Goal: Transaction & Acquisition: Purchase product/service

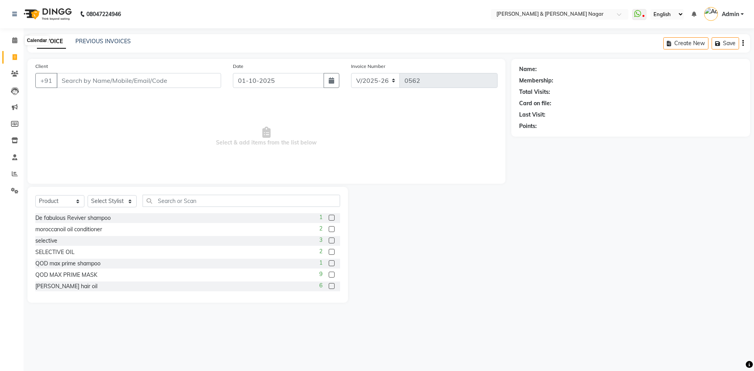
select select "789"
click at [79, 203] on select "Select Service Product Membership Package Voucher Prepaid Gift Card" at bounding box center [59, 201] width 49 height 12
select select "service"
click at [35, 195] on select "Select Service Product Membership Package Voucher Prepaid Gift Card" at bounding box center [59, 201] width 49 height 12
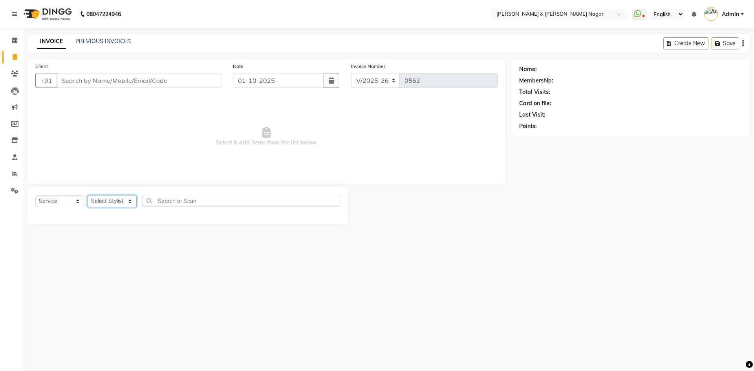
click at [130, 203] on select "Select Stylist ANIKASH [PERSON_NAME] Manager [PERSON_NAME] [PERSON_NAME]" at bounding box center [112, 201] width 49 height 12
select select "61217"
click at [88, 195] on select "Select Stylist ANIKASH [PERSON_NAME] Manager [PERSON_NAME] [PERSON_NAME]" at bounding box center [112, 201] width 49 height 12
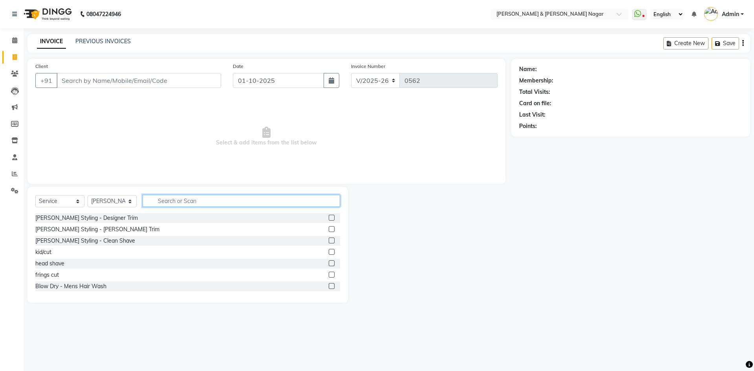
click at [208, 202] on input "text" at bounding box center [242, 201] width 198 height 12
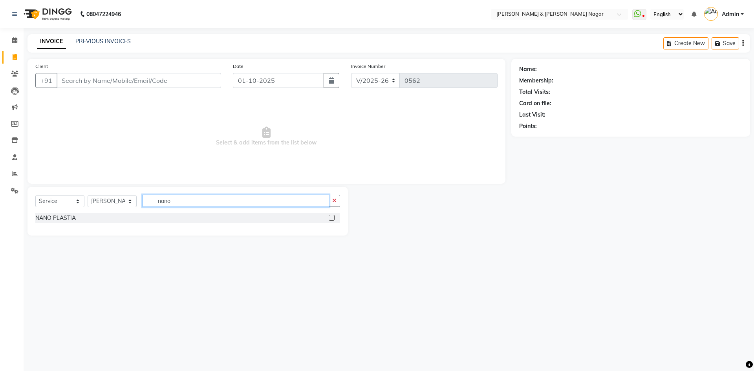
type input "nano"
click at [333, 217] on label at bounding box center [332, 218] width 6 height 6
click at [333, 217] on input "checkbox" at bounding box center [331, 218] width 5 height 5
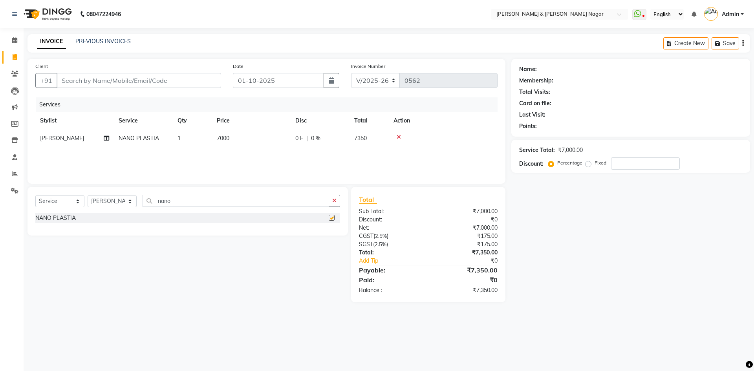
checkbox input "false"
click at [224, 139] on span "7000" at bounding box center [223, 138] width 13 height 7
select select "61217"
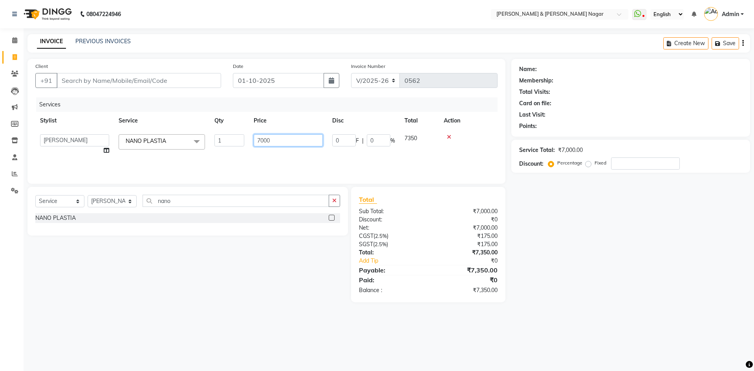
click at [264, 139] on input "7000" at bounding box center [288, 140] width 69 height 12
type input "7500"
click at [288, 161] on div "Services Stylist Service Qty Price Disc Total Action [PERSON_NAME] NANO PLASTIA…" at bounding box center [266, 136] width 462 height 79
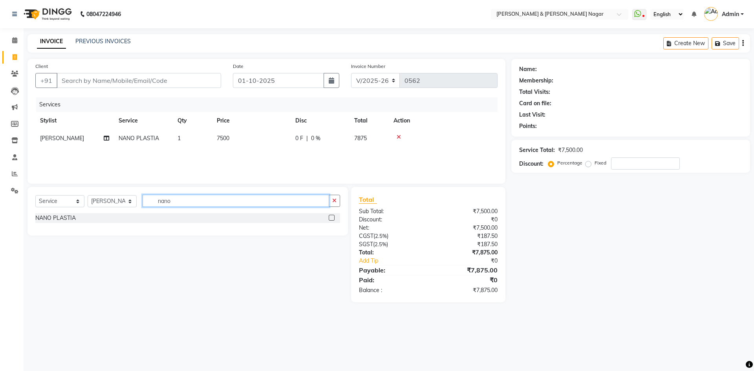
click at [189, 201] on input "nano" at bounding box center [236, 201] width 187 height 12
type input "n"
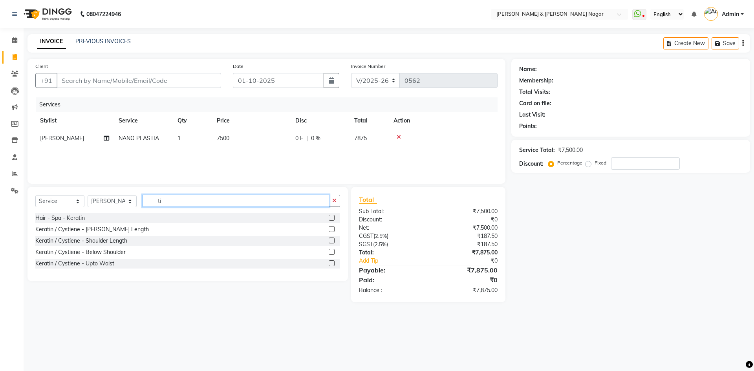
type input "t"
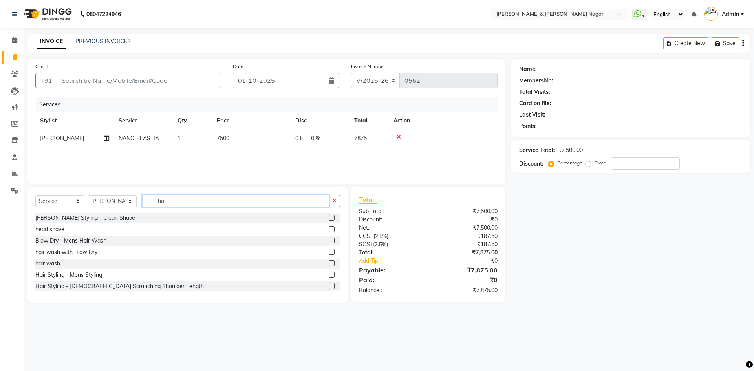
type input "h"
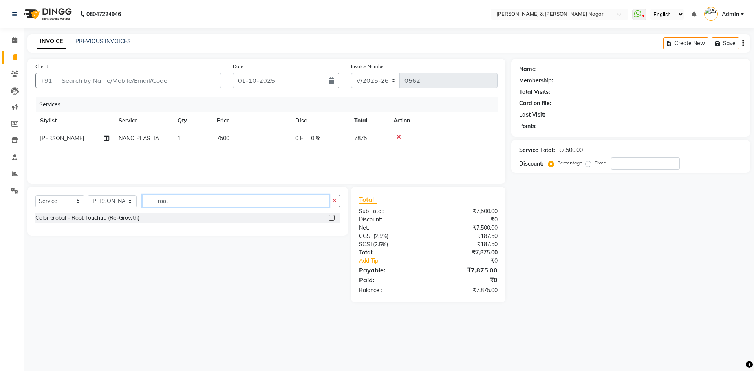
type input "root"
click at [332, 217] on label at bounding box center [332, 218] width 6 height 6
click at [332, 217] on input "checkbox" at bounding box center [331, 218] width 5 height 5
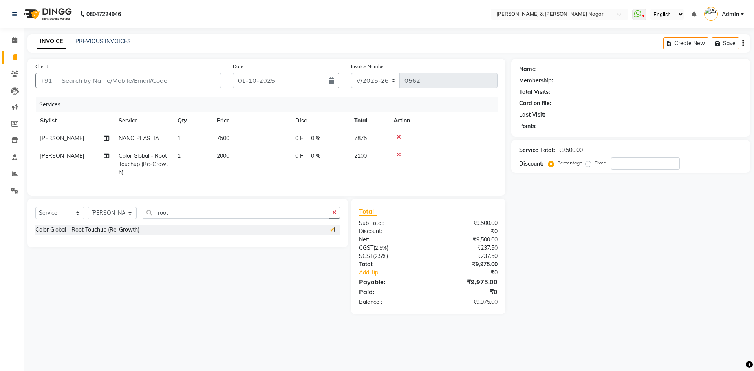
checkbox input "false"
click at [224, 156] on span "2000" at bounding box center [223, 155] width 13 height 7
select select "61217"
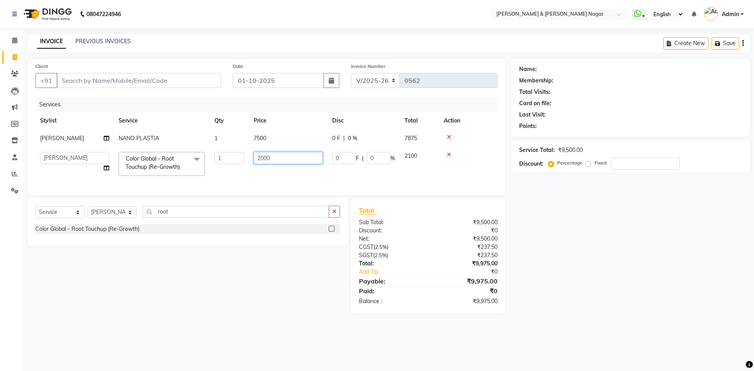
click at [265, 157] on input "2000" at bounding box center [288, 158] width 69 height 12
type input "1200"
click at [270, 177] on td "1200" at bounding box center [288, 163] width 79 height 33
select select "61217"
click at [113, 82] on input "Client" at bounding box center [139, 80] width 165 height 15
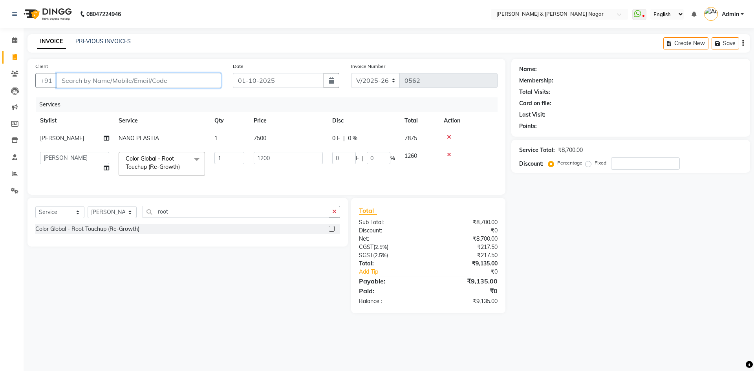
type input "7"
type input "0"
type input "7204798887"
click at [202, 77] on span "Add Client" at bounding box center [200, 81] width 31 height 8
select select "17"
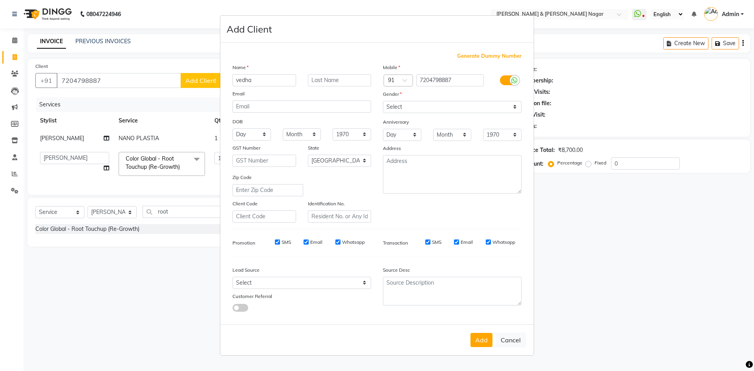
type input "vedha"
click at [514, 107] on select "Select [DEMOGRAPHIC_DATA] [DEMOGRAPHIC_DATA] Other Prefer Not To Say" at bounding box center [452, 107] width 139 height 12
select select "[DEMOGRAPHIC_DATA]"
click at [383, 101] on select "Select [DEMOGRAPHIC_DATA] [DEMOGRAPHIC_DATA] Other Prefer Not To Say" at bounding box center [452, 107] width 139 height 12
click at [479, 341] on button "Add" at bounding box center [482, 340] width 22 height 14
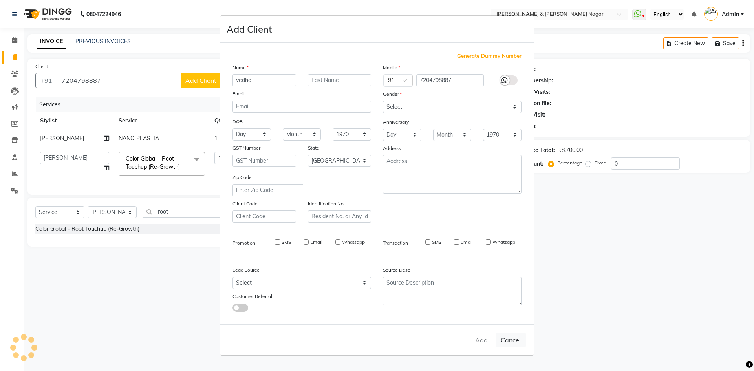
select select
select select "null"
select select
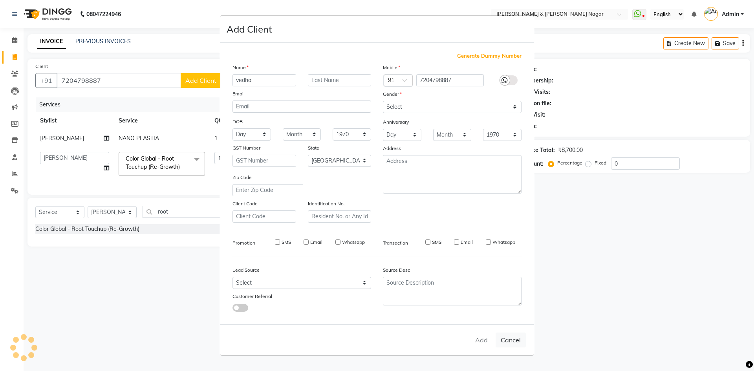
select select
checkbox input "false"
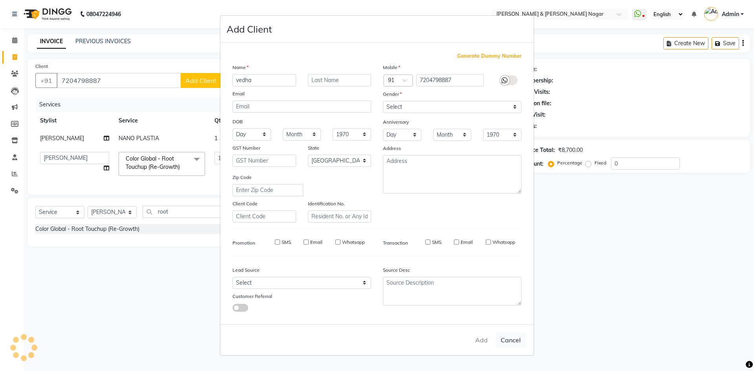
checkbox input "false"
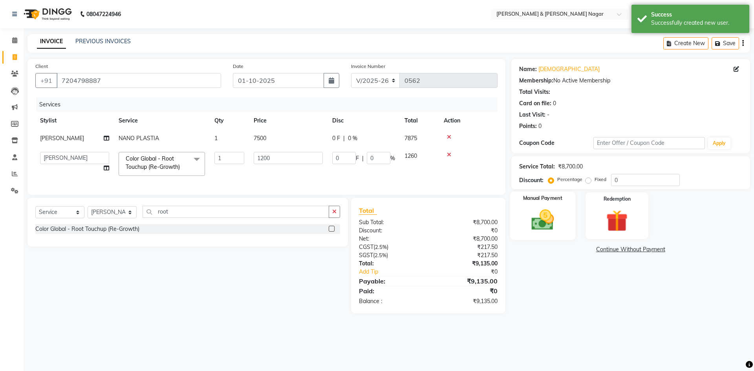
click at [546, 225] on img at bounding box center [542, 220] width 37 height 26
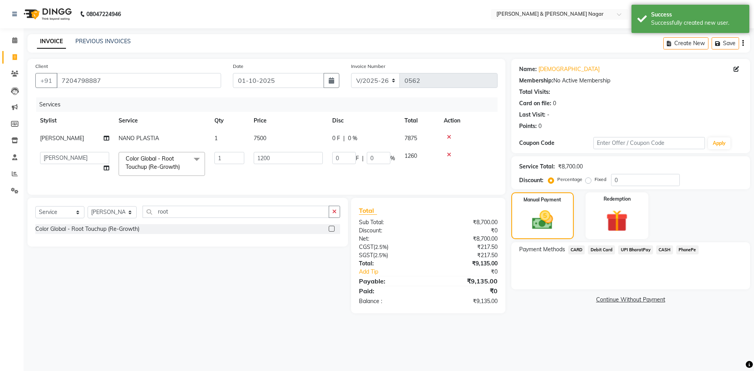
click at [581, 250] on span "CARD" at bounding box center [576, 250] width 17 height 9
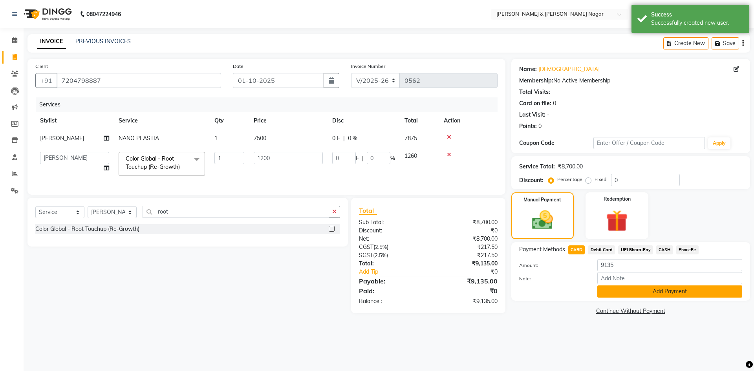
click at [652, 289] on button "Add Payment" at bounding box center [669, 292] width 145 height 12
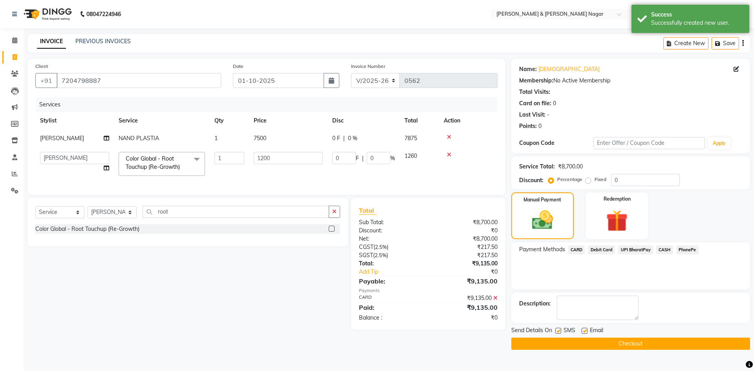
click at [634, 345] on button "Checkout" at bounding box center [630, 344] width 239 height 12
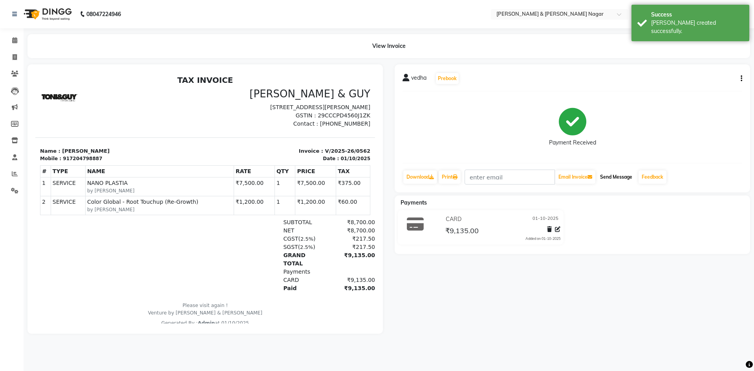
click at [615, 178] on button "Send Message" at bounding box center [616, 176] width 38 height 13
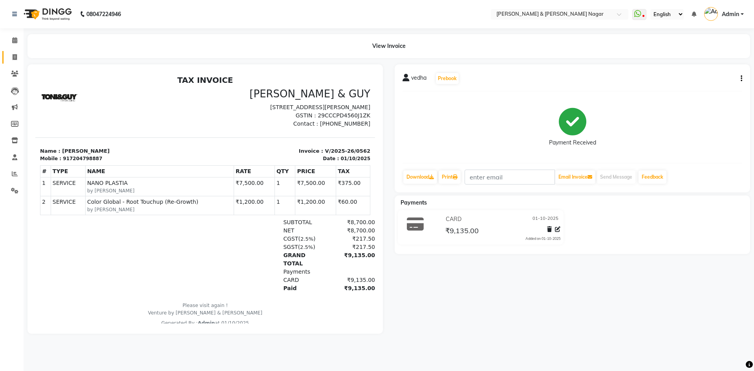
click at [15, 51] on link "Invoice" at bounding box center [11, 57] width 19 height 13
select select "789"
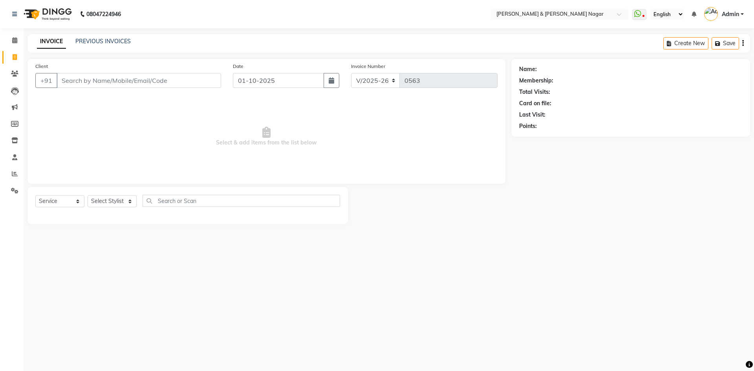
select select "product"
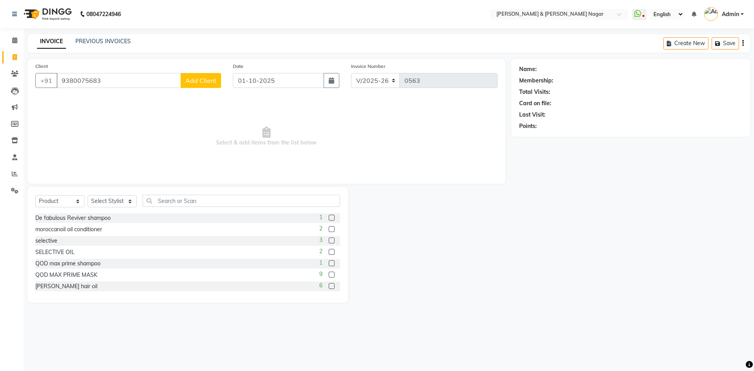
type input "9380075683"
click at [205, 83] on span "Add Client" at bounding box center [200, 81] width 31 height 8
select select "17"
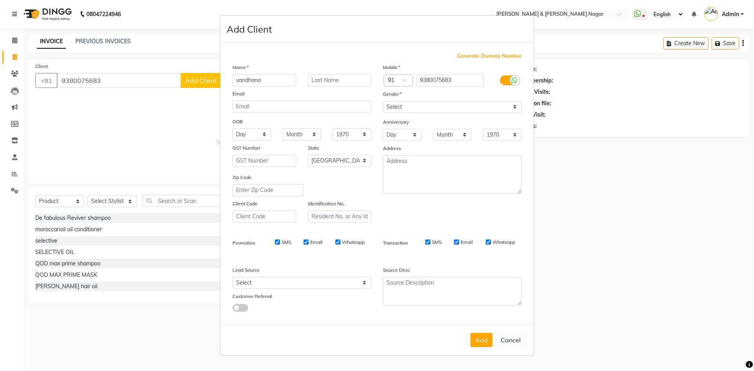
type input "vandhana"
click at [515, 109] on select "Select [DEMOGRAPHIC_DATA] [DEMOGRAPHIC_DATA] Other Prefer Not To Say" at bounding box center [452, 107] width 139 height 12
select select "[DEMOGRAPHIC_DATA]"
click at [383, 101] on select "Select [DEMOGRAPHIC_DATA] [DEMOGRAPHIC_DATA] Other Prefer Not To Say" at bounding box center [452, 107] width 139 height 12
click at [485, 339] on button "Add" at bounding box center [482, 340] width 22 height 14
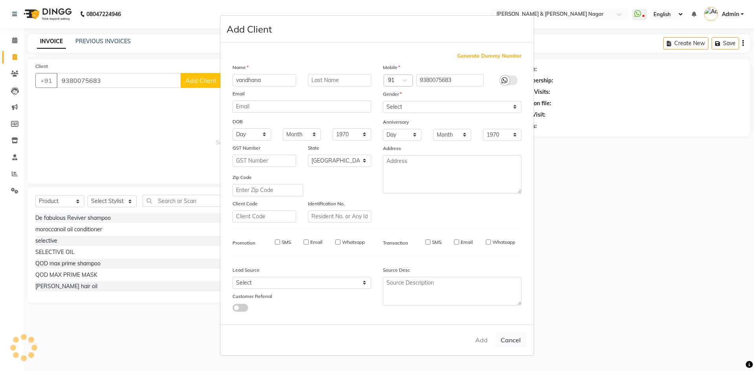
select select
select select "null"
select select
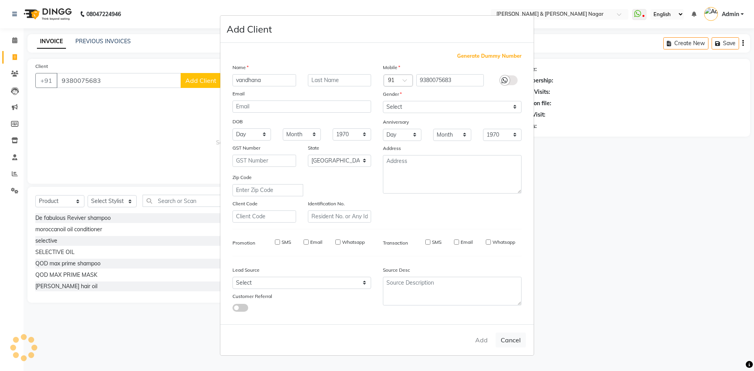
select select
checkbox input "false"
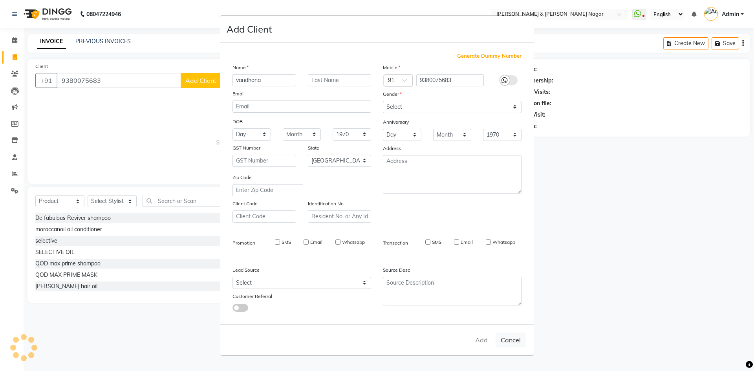
checkbox input "false"
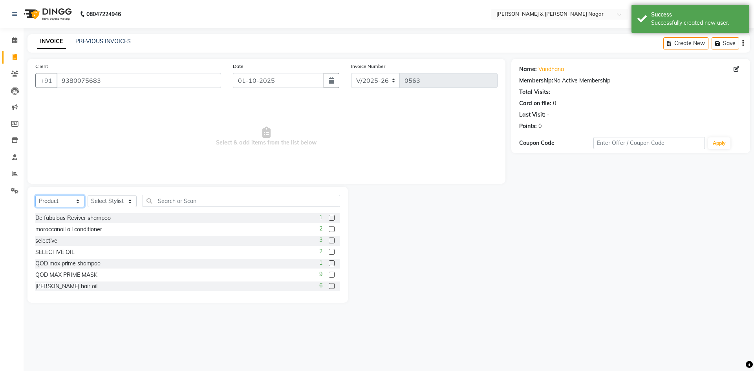
click at [78, 204] on select "Select Service Product Membership Package Voucher Prepaid Gift Card" at bounding box center [59, 201] width 49 height 12
select select "service"
click at [35, 195] on select "Select Service Product Membership Package Voucher Prepaid Gift Card" at bounding box center [59, 201] width 49 height 12
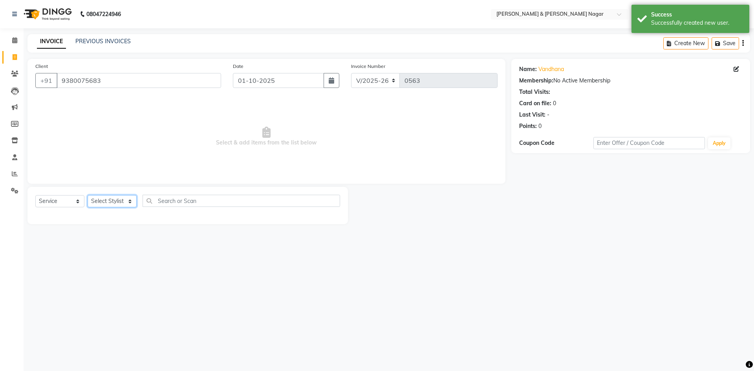
click at [128, 202] on select "Select Stylist ANIKASH [PERSON_NAME] Manager [PERSON_NAME] [PERSON_NAME]" at bounding box center [112, 201] width 49 height 12
select select "55200"
click at [88, 195] on select "Select Stylist ANIKASH [PERSON_NAME] Manager [PERSON_NAME] [PERSON_NAME]" at bounding box center [112, 201] width 49 height 12
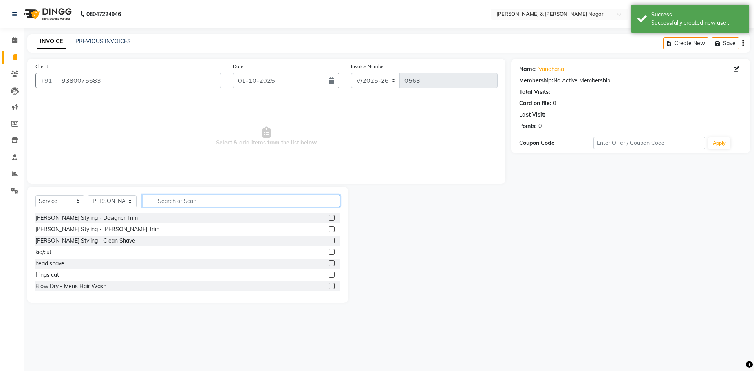
click at [185, 201] on input "text" at bounding box center [242, 201] width 198 height 12
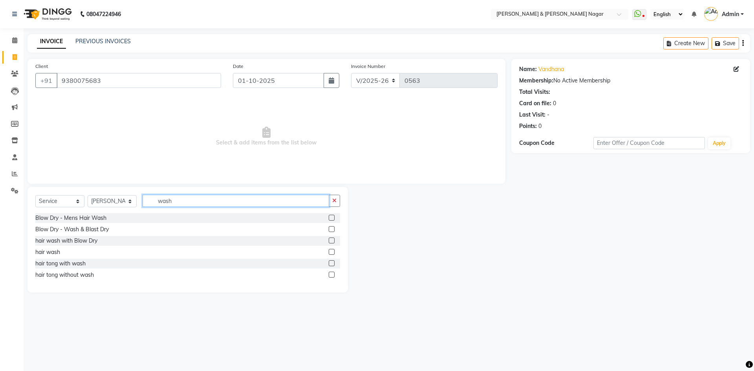
type input "wash"
click at [331, 229] on label at bounding box center [332, 229] width 6 height 6
click at [331, 229] on input "checkbox" at bounding box center [331, 229] width 5 height 5
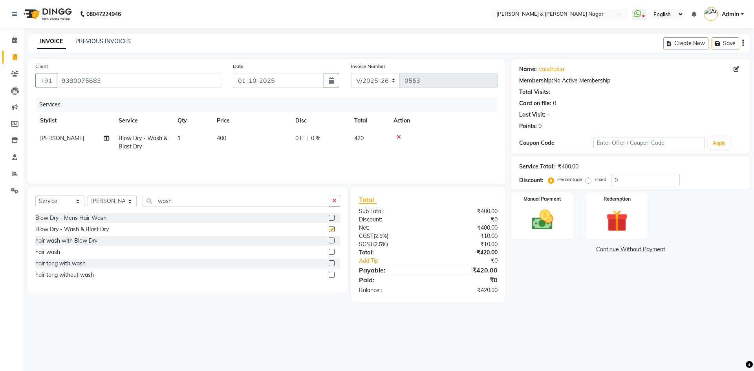
checkbox input "false"
click at [223, 137] on span "400" at bounding box center [221, 138] width 9 height 7
select select "55200"
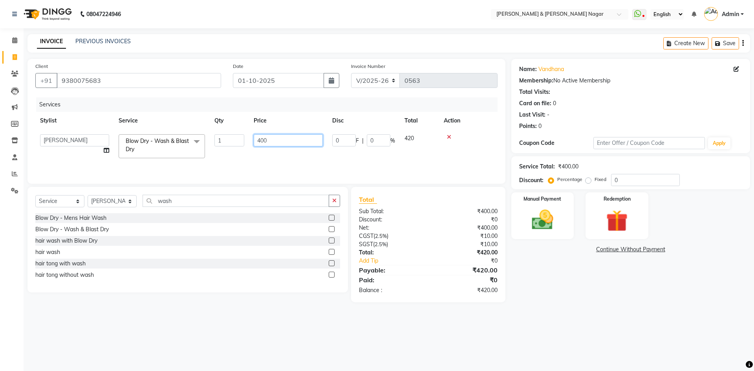
click at [263, 141] on input "400" at bounding box center [288, 140] width 69 height 12
type input "600"
click at [347, 337] on div "08047224946 Select Location × [PERSON_NAME] & [PERSON_NAME] Nagar WhatsApp Stat…" at bounding box center [377, 185] width 754 height 371
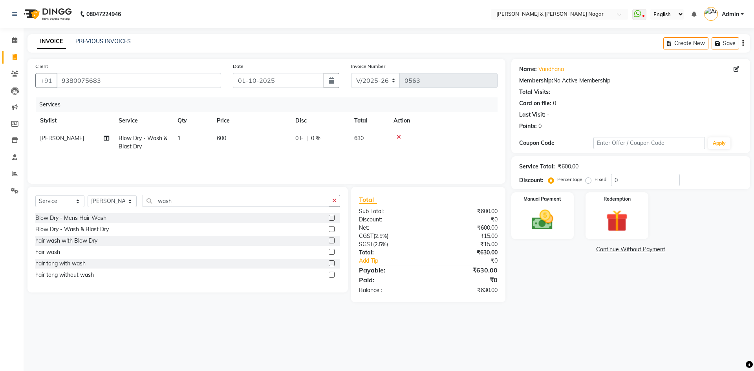
click at [224, 137] on span "600" at bounding box center [221, 138] width 9 height 7
select select "55200"
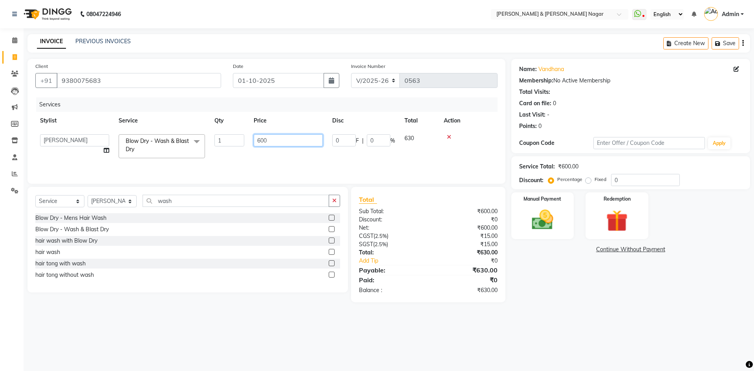
click at [264, 141] on input "600" at bounding box center [288, 140] width 69 height 12
type input "650"
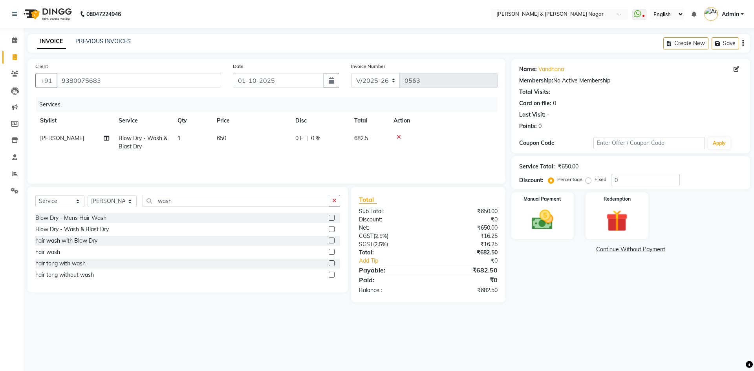
click at [255, 157] on div "Services Stylist Service Qty Price Disc Total Action [PERSON_NAME] Blow Dry - W…" at bounding box center [266, 136] width 462 height 79
click at [542, 224] on img at bounding box center [542, 220] width 37 height 26
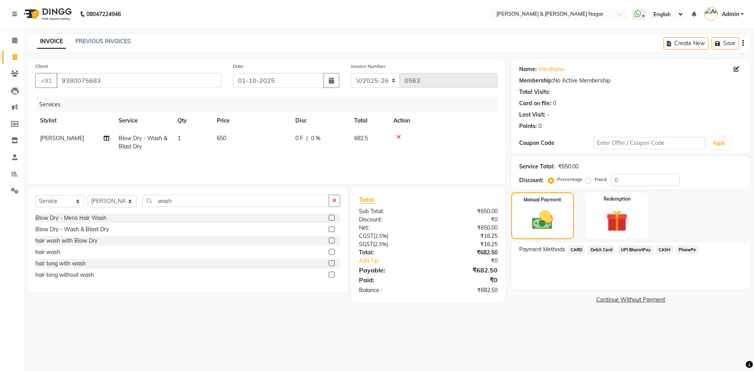
click at [685, 248] on span "PhonePe" at bounding box center [687, 250] width 22 height 9
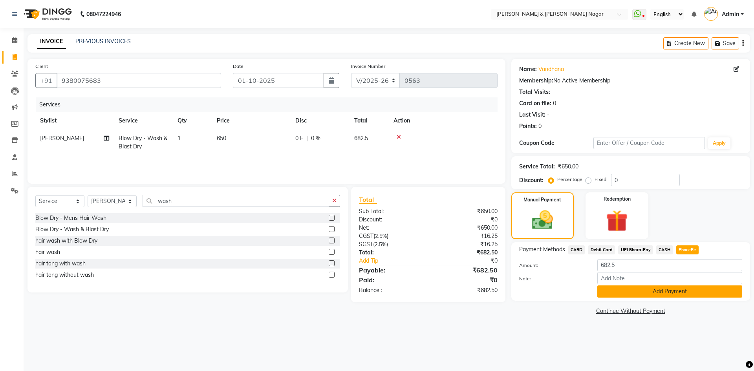
click at [636, 291] on button "Add Payment" at bounding box center [669, 292] width 145 height 12
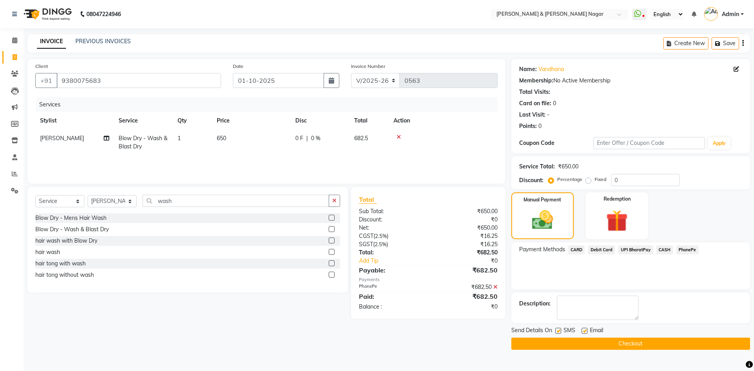
click at [625, 344] on button "Checkout" at bounding box center [630, 344] width 239 height 12
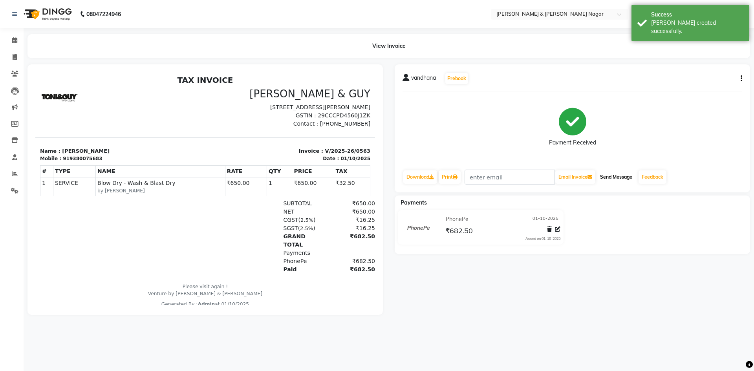
click at [622, 178] on button "Send Message" at bounding box center [616, 176] width 38 height 13
